Goal: Task Accomplishment & Management: Use online tool/utility

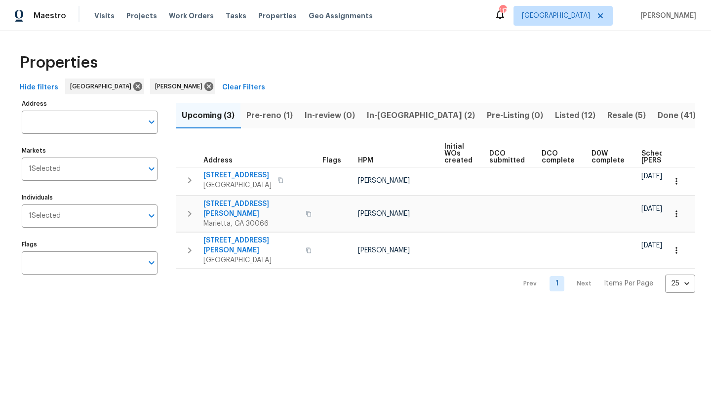
click at [555, 117] on span "Listed (12)" at bounding box center [575, 116] width 40 height 14
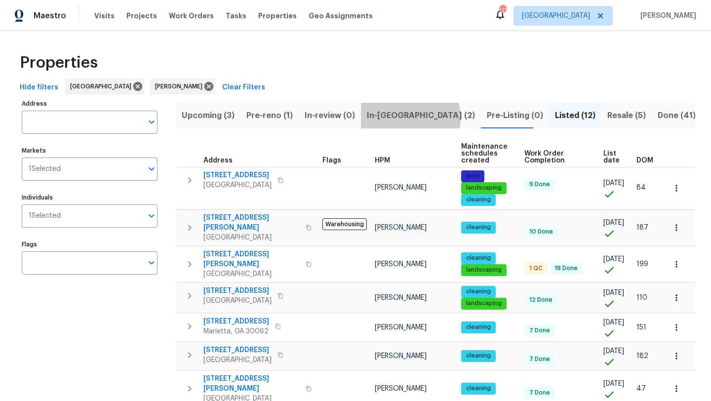
click at [409, 118] on button "In-[GEOGRAPHIC_DATA] (2)" at bounding box center [421, 116] width 120 height 26
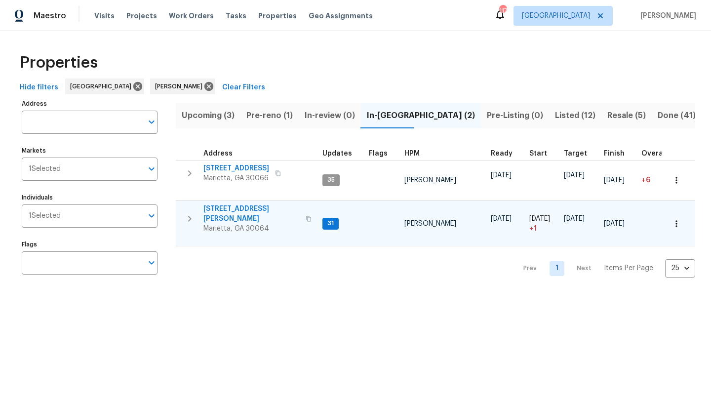
click at [230, 208] on span "3526 W Hampton Dr NW" at bounding box center [251, 214] width 96 height 20
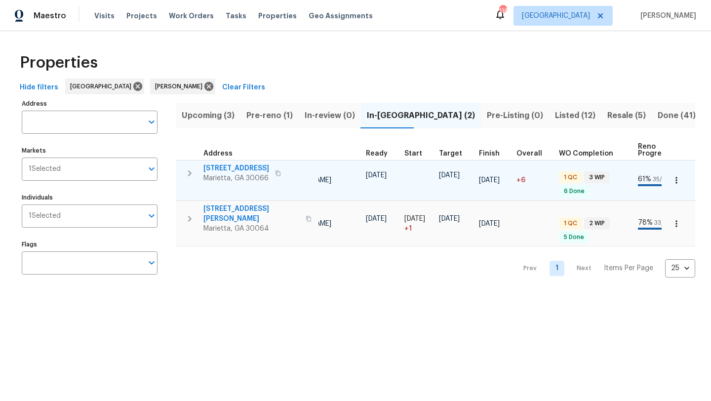
scroll to position [0, 126]
click at [242, 170] on span "692 Suholden Cir" at bounding box center [236, 168] width 66 height 10
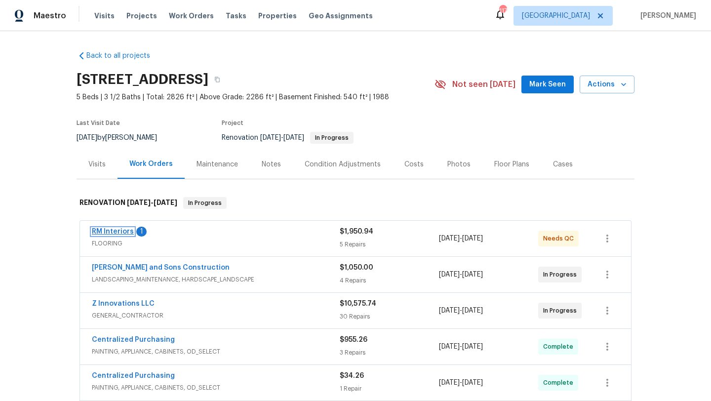
click at [119, 234] on link "RM Interiors" at bounding box center [113, 231] width 42 height 7
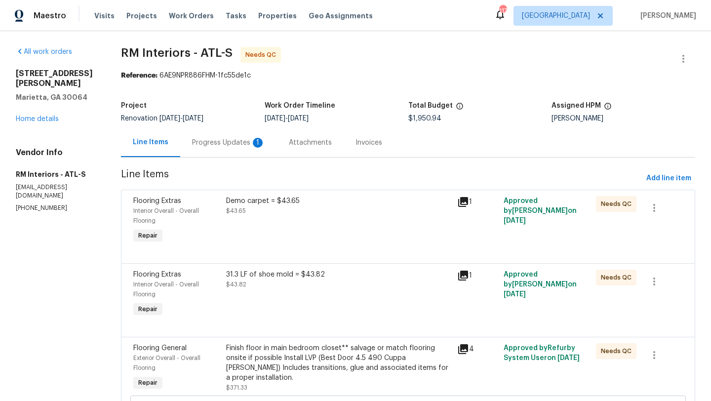
click at [223, 147] on div "Progress Updates 1" at bounding box center [228, 143] width 73 height 10
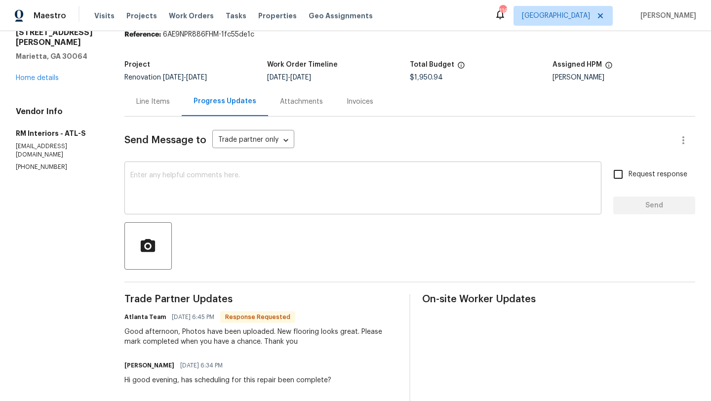
scroll to position [42, 0]
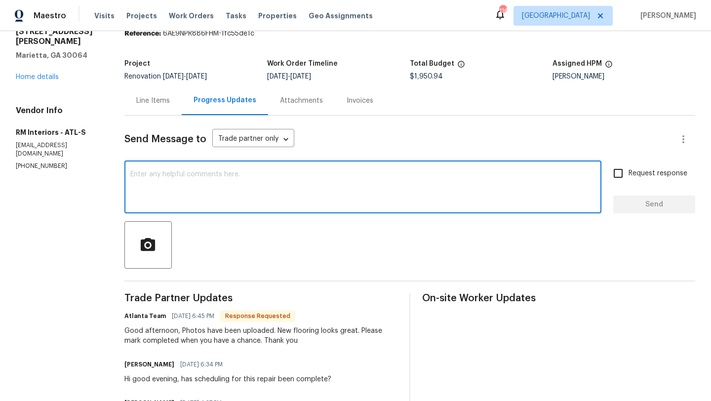
click at [235, 182] on textarea at bounding box center [362, 188] width 465 height 35
type textarea "good afternoon, thank you."
click at [619, 178] on input "Request response" at bounding box center [618, 173] width 21 height 21
checkbox input "true"
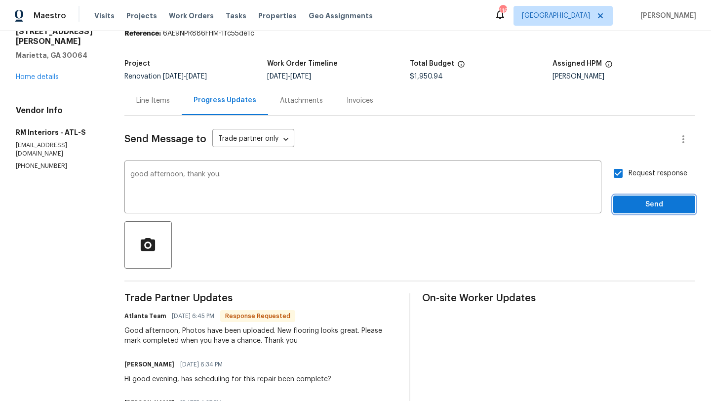
click at [632, 204] on span "Send" at bounding box center [654, 204] width 66 height 12
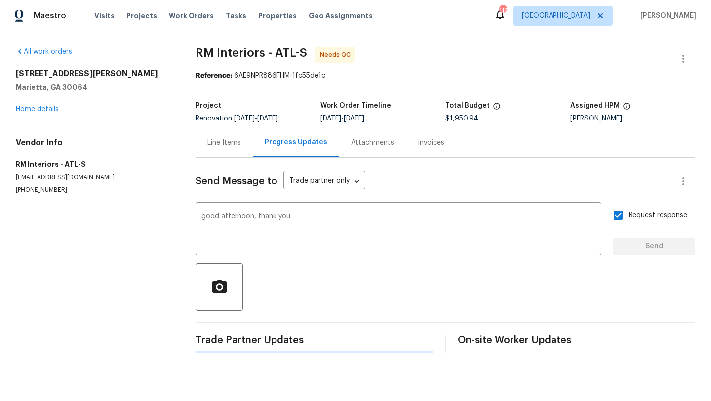
scroll to position [0, 0]
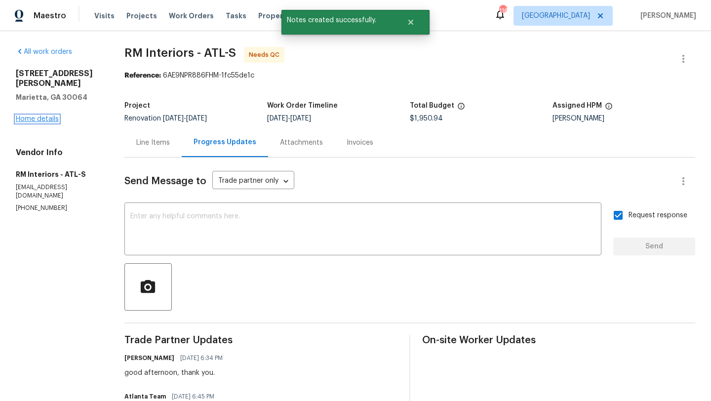
click at [40, 118] on link "Home details" at bounding box center [37, 119] width 43 height 7
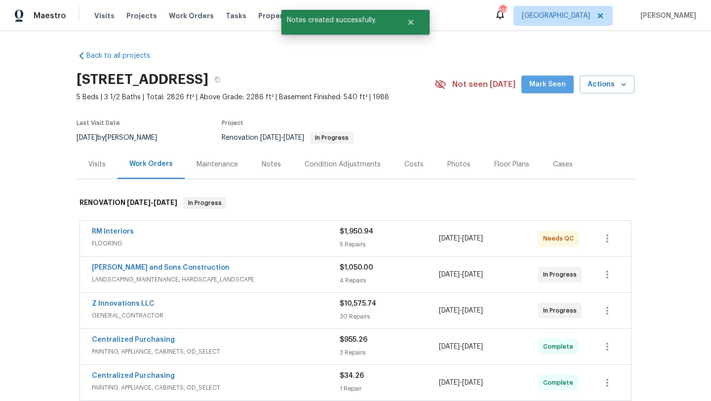
click at [560, 81] on span "Mark Seen" at bounding box center [547, 84] width 37 height 12
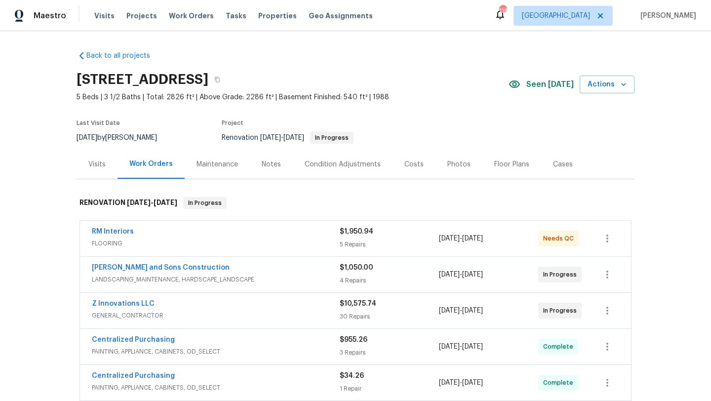
click at [85, 168] on div "Visits" at bounding box center [97, 164] width 41 height 29
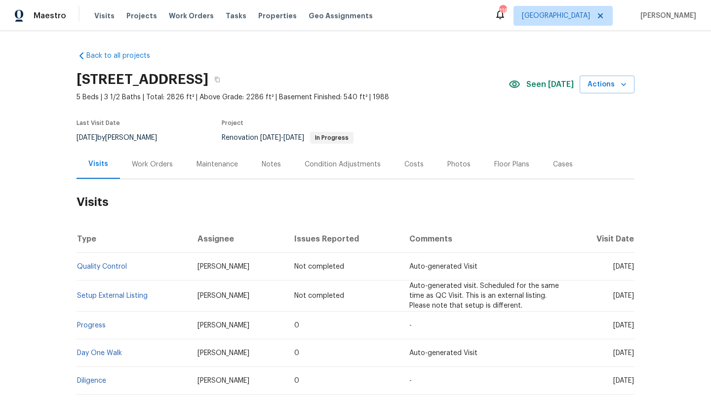
click at [148, 162] on div "Work Orders" at bounding box center [152, 164] width 41 height 10
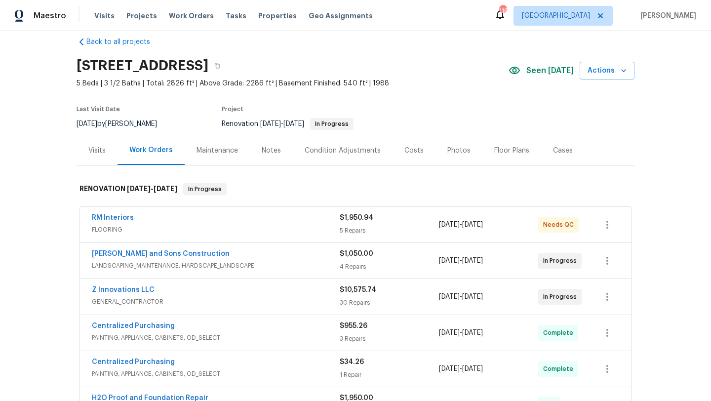
scroll to position [16, 0]
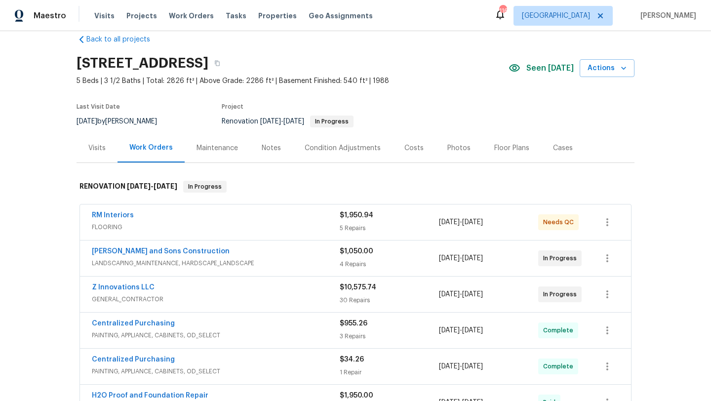
click at [267, 149] on div "Notes" at bounding box center [271, 148] width 19 height 10
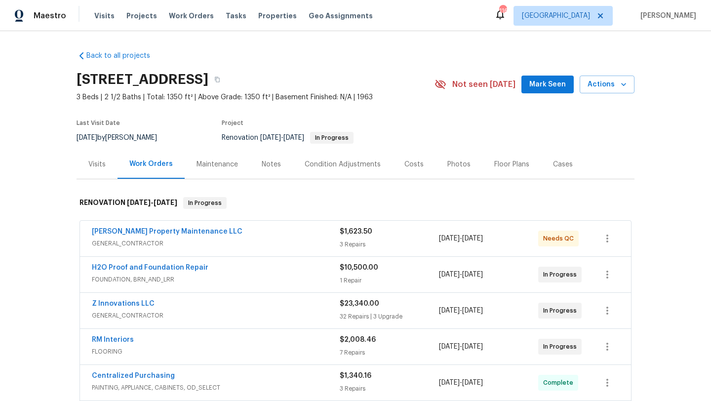
click at [540, 87] on span "Mark Seen" at bounding box center [547, 84] width 37 height 12
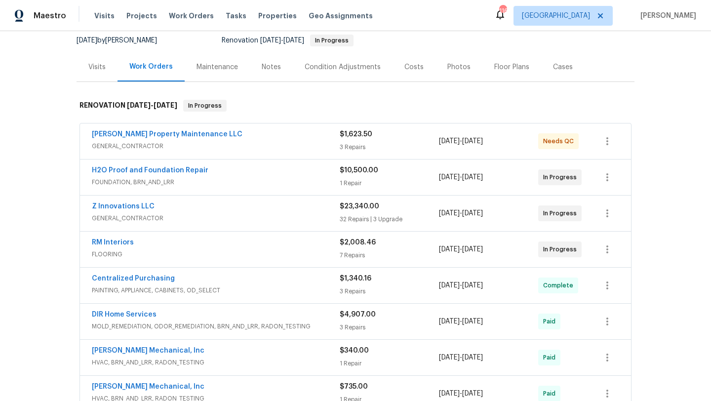
scroll to position [100, 0]
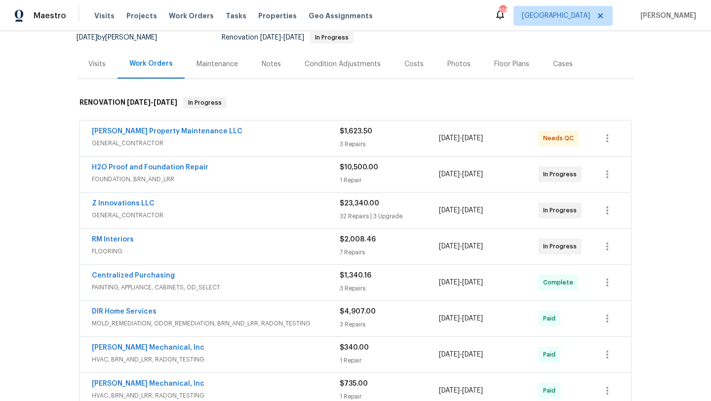
click at [268, 65] on div "Notes" at bounding box center [271, 64] width 19 height 10
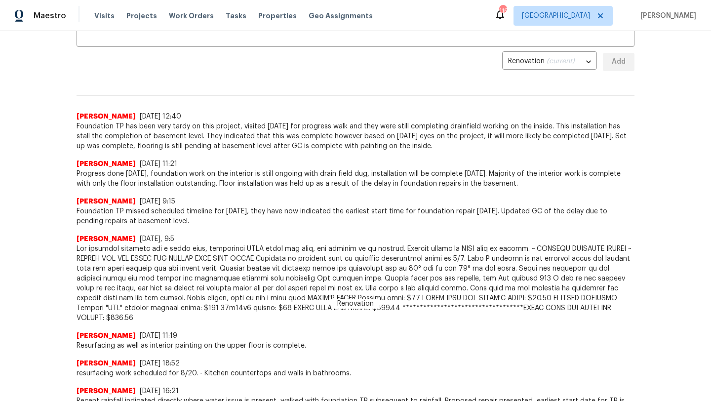
scroll to position [209, 0]
